Goal: Information Seeking & Learning: Understand process/instructions

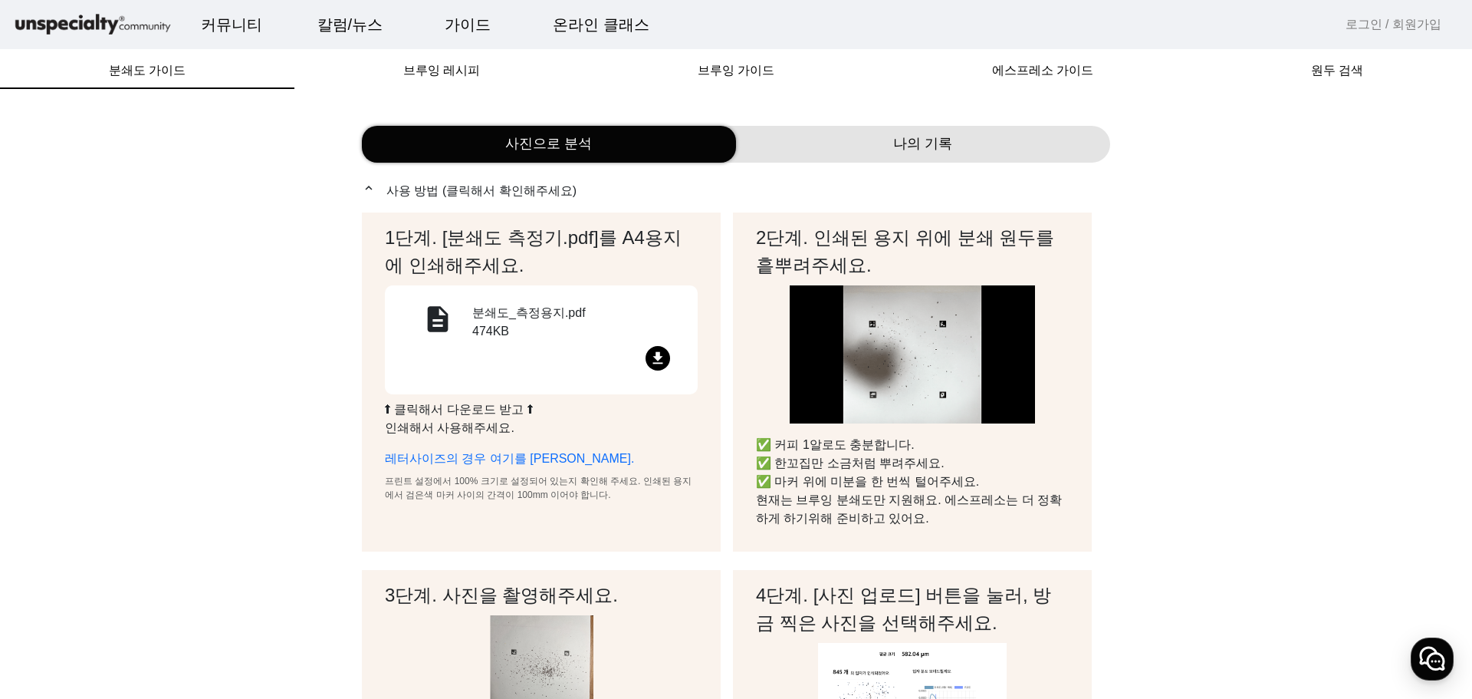
click at [452, 186] on p "expand_less 사용 방법 (클릭해서 확인해주세요)" at bounding box center [736, 190] width 748 height 19
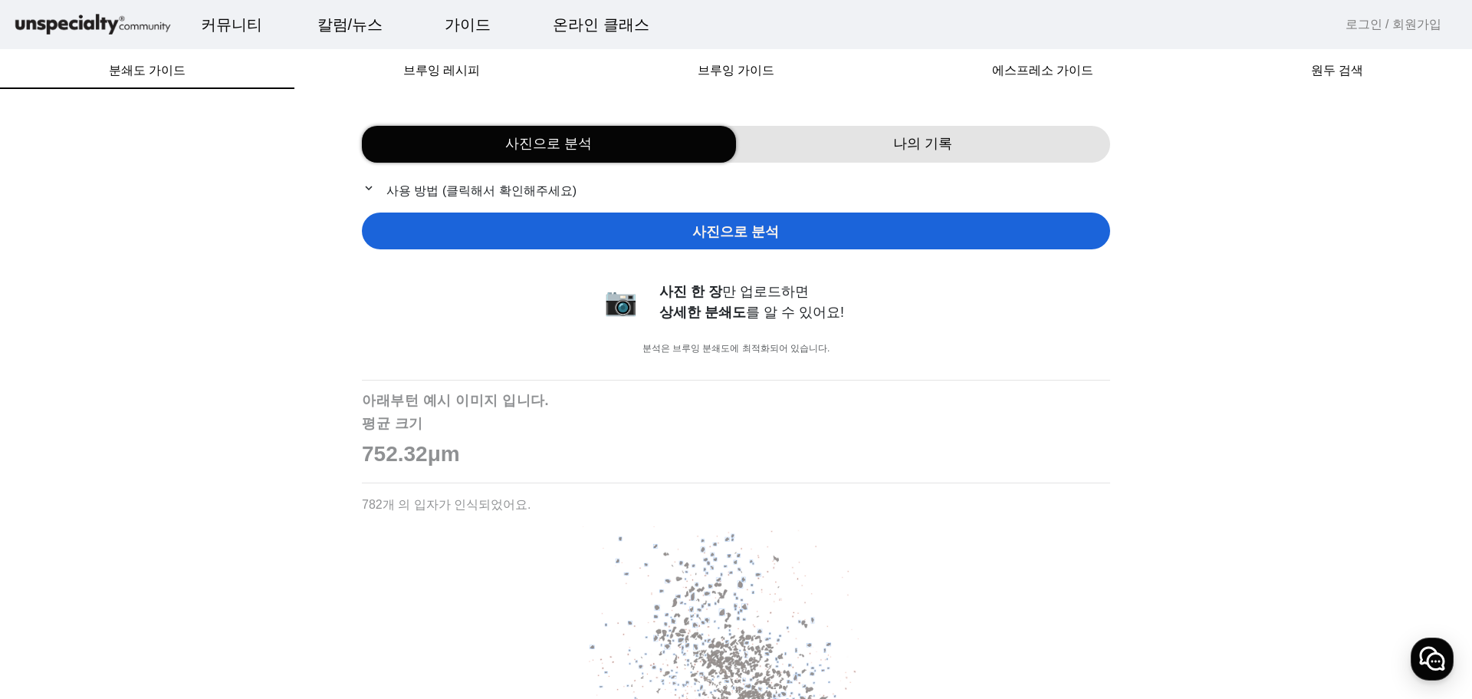
click at [745, 225] on span "사진으로 분석" at bounding box center [735, 232] width 87 height 21
click at [541, 186] on p "expand_more 사용 방법 (클릭해서 확인해주세요)" at bounding box center [736, 190] width 748 height 19
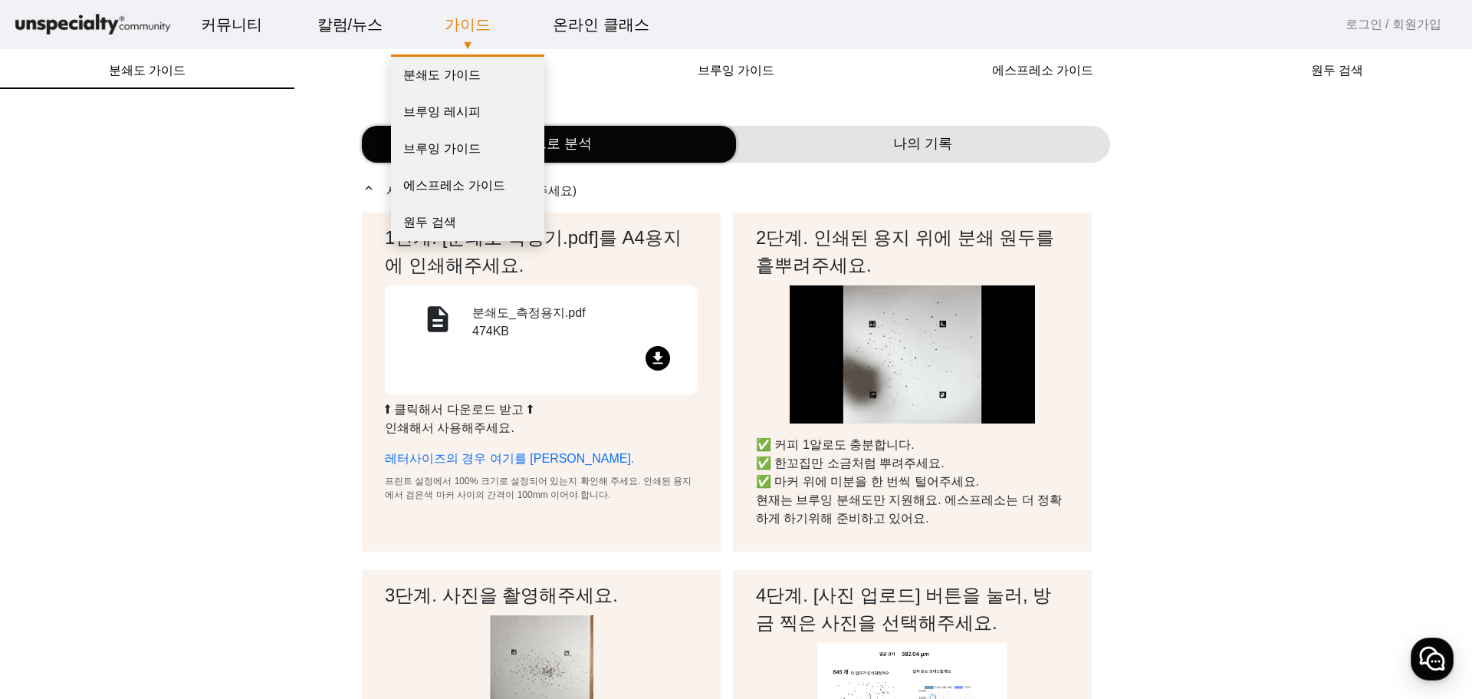
click at [462, 30] on link "가이드" at bounding box center [468, 24] width 71 height 41
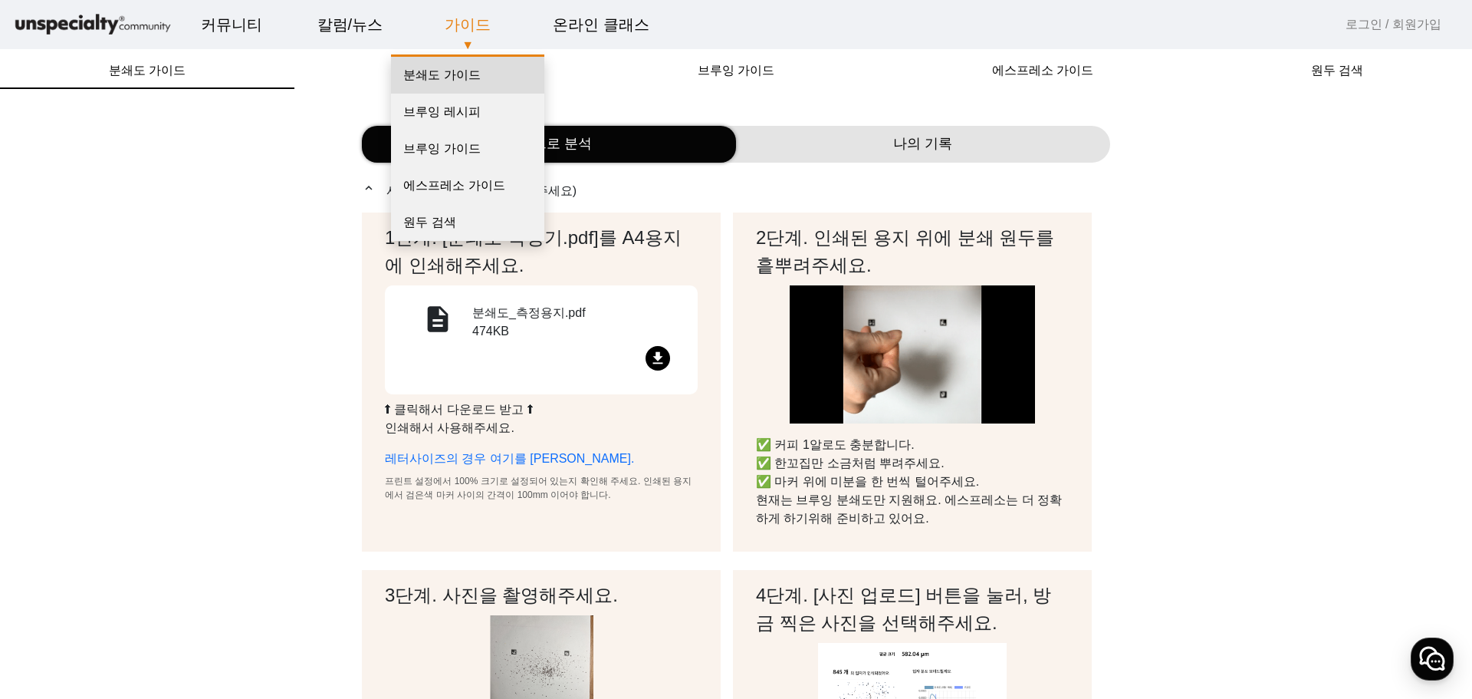
click at [450, 74] on link "분쇄도 가이드" at bounding box center [467, 75] width 153 height 37
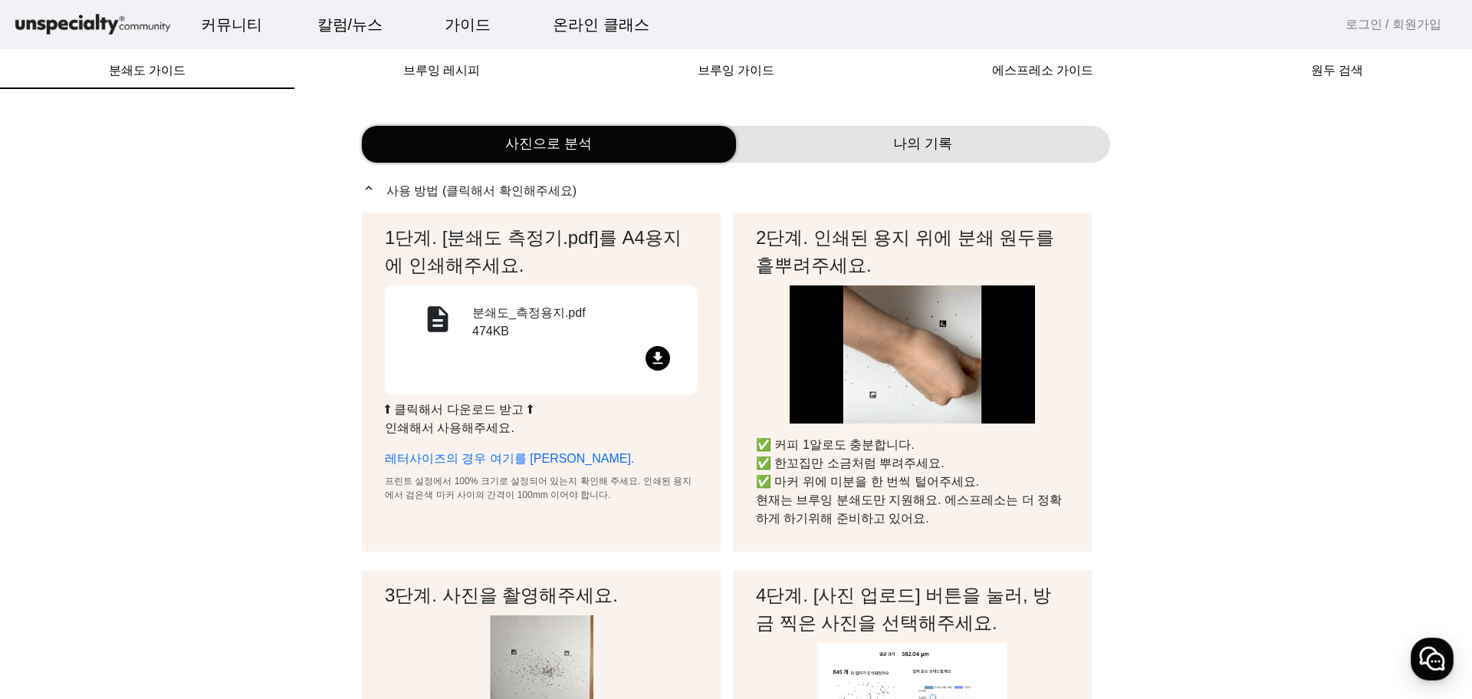
click at [656, 360] on mat-icon "file_download" at bounding box center [658, 358] width 25 height 25
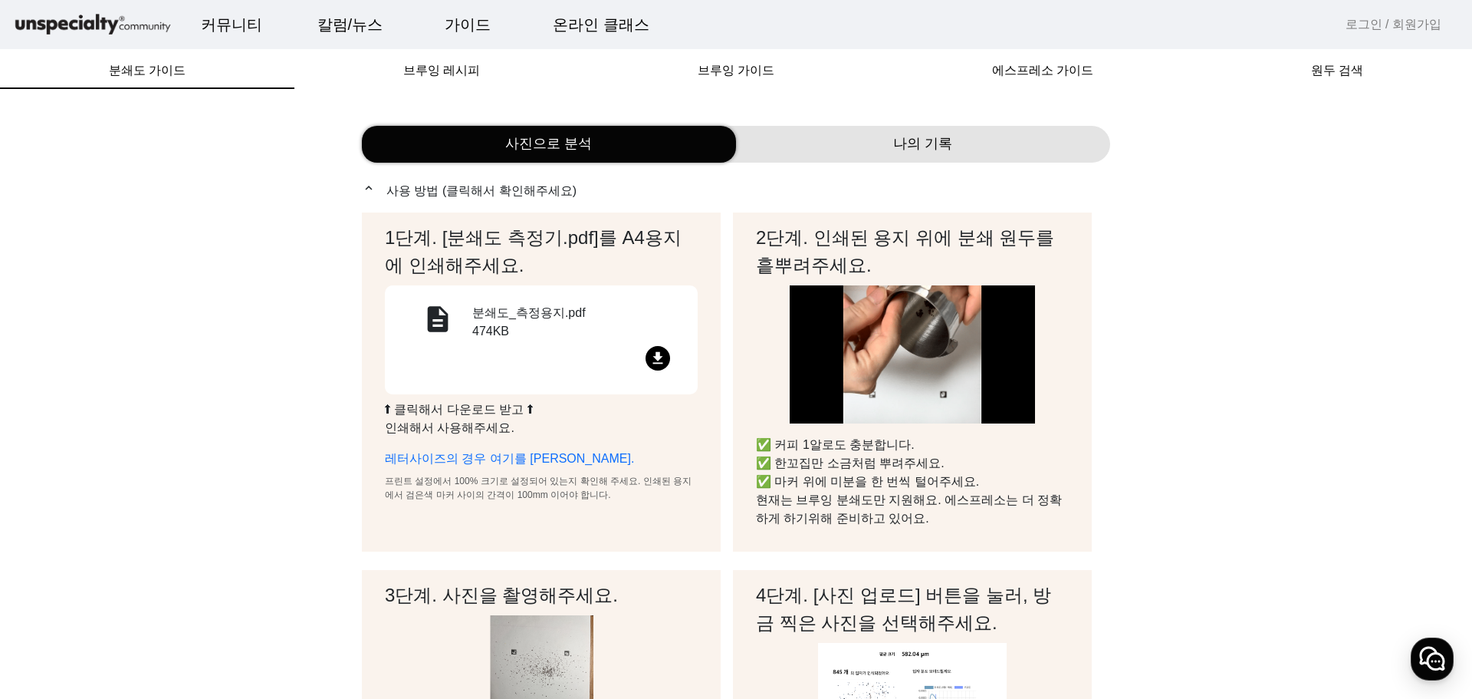
click at [655, 357] on mat-icon "file_download" at bounding box center [658, 358] width 25 height 25
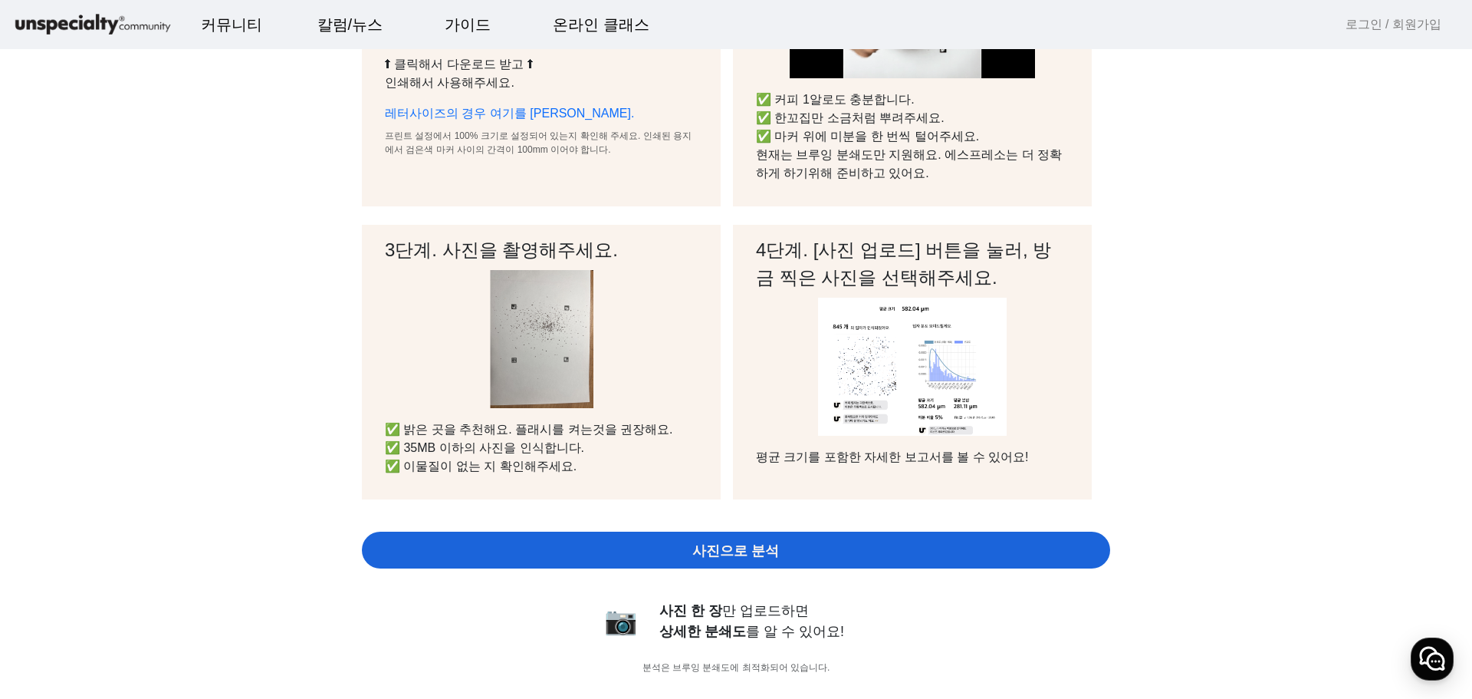
scroll to position [383, 0]
